Goal: Navigation & Orientation: Find specific page/section

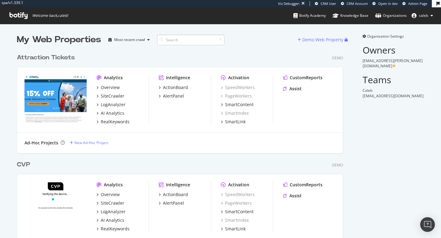
scroll to position [2293, 331]
click at [206, 39] on input at bounding box center [190, 40] width 67 height 11
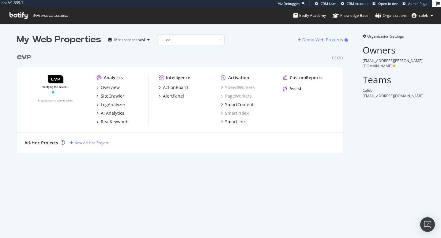
scroll to position [107, 331]
type input "cv"
click at [21, 58] on b "CV" at bounding box center [22, 57] width 10 height 6
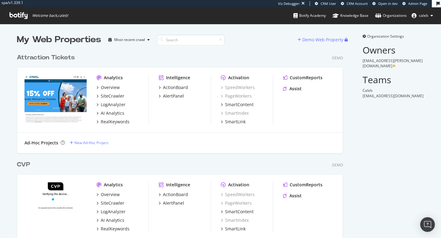
scroll to position [2293, 331]
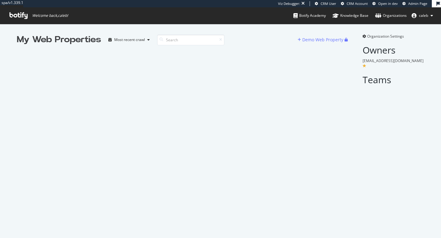
scroll to position [238, 441]
click at [179, 39] on input at bounding box center [190, 40] width 67 height 11
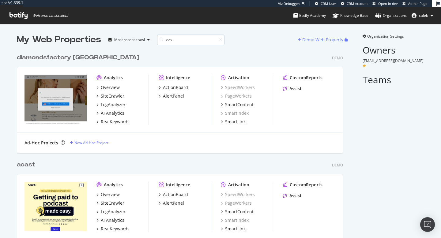
scroll to position [1797, 331]
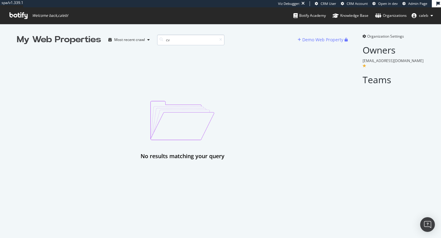
type input "c"
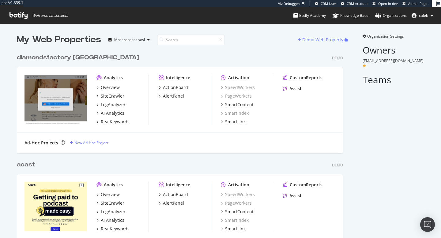
scroll to position [1797, 331]
click at [414, 3] on span "Admin Page" at bounding box center [417, 3] width 19 height 5
